Goal: Use online tool/utility

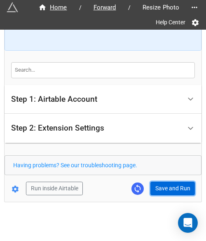
click at [171, 186] on button "Save and Run" at bounding box center [172, 189] width 44 height 14
click at [164, 183] on button "Save and Run" at bounding box center [172, 189] width 44 height 14
click at [173, 190] on button "Save and Run" at bounding box center [172, 189] width 44 height 14
click at [163, 191] on button "Save and Run" at bounding box center [172, 189] width 44 height 14
click at [166, 190] on button "Save and Run" at bounding box center [172, 189] width 44 height 14
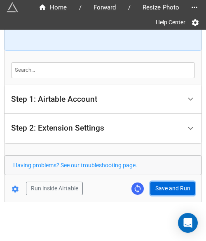
click at [177, 187] on button "Save and Run" at bounding box center [172, 189] width 44 height 14
click at [161, 188] on button "Save and Run" at bounding box center [172, 189] width 44 height 14
drag, startPoint x: 178, startPoint y: 190, endPoint x: 189, endPoint y: 187, distance: 11.0
click at [178, 189] on button "Save and Run" at bounding box center [172, 189] width 44 height 14
click at [171, 190] on button "Save and Run" at bounding box center [172, 189] width 44 height 14
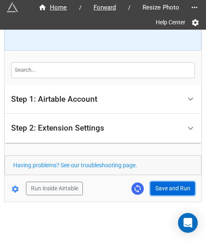
drag, startPoint x: 157, startPoint y: 183, endPoint x: 176, endPoint y: 178, distance: 20.2
click at [158, 183] on button "Save and Run" at bounding box center [172, 189] width 44 height 14
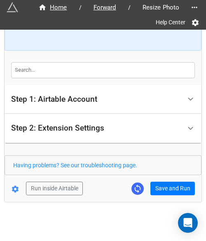
click at [159, 194] on div "Home / Forward / Resize Photo Help Center How to Setup Step 1: Airtable Account…" at bounding box center [103, 63] width 197 height 278
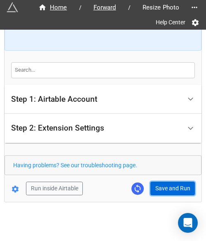
click at [162, 191] on button "Save and Run" at bounding box center [172, 189] width 44 height 14
click at [161, 183] on button "Save and Run" at bounding box center [172, 189] width 44 height 14
click at [175, 182] on button "Save and Run" at bounding box center [172, 189] width 44 height 14
click at [160, 187] on button "Save and Run" at bounding box center [172, 189] width 44 height 14
click at [164, 189] on button "Save and Run" at bounding box center [172, 189] width 44 height 14
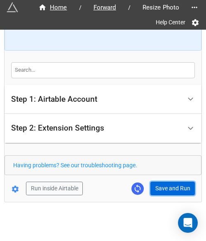
click at [153, 188] on button "Save and Run" at bounding box center [172, 189] width 44 height 14
click at [154, 193] on button "Save and Run" at bounding box center [172, 189] width 44 height 14
click at [169, 187] on button "Save and Run" at bounding box center [172, 189] width 44 height 14
click at [166, 185] on button "Save and Run" at bounding box center [172, 189] width 44 height 14
click at [156, 187] on button "Save and Run" at bounding box center [172, 189] width 44 height 14
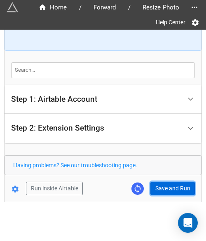
click at [168, 192] on button "Save and Run" at bounding box center [172, 189] width 44 height 14
click at [159, 183] on button "Save and Run" at bounding box center [172, 189] width 44 height 14
